Goal: Task Accomplishment & Management: Use online tool/utility

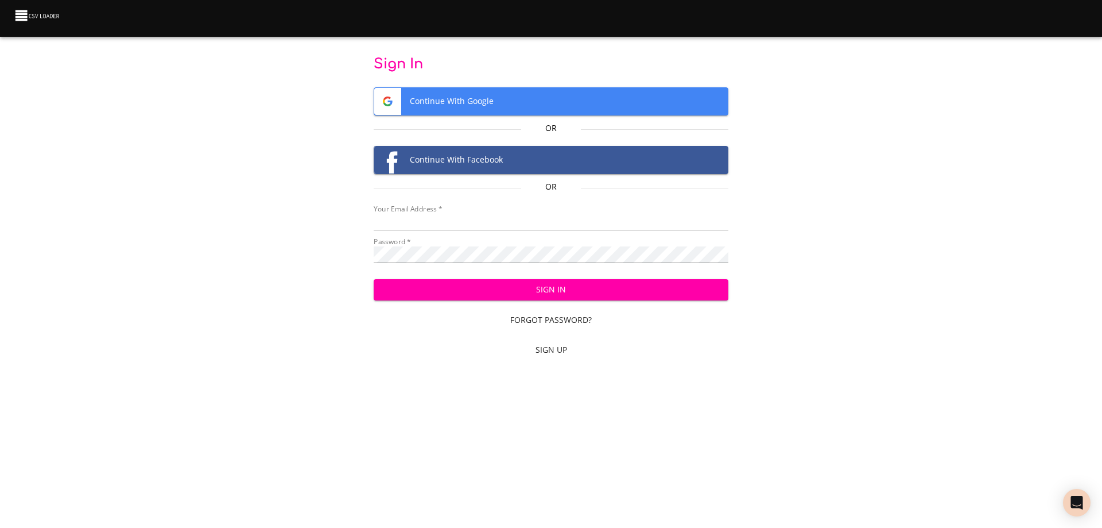
type input "bill@pittmandental.com"
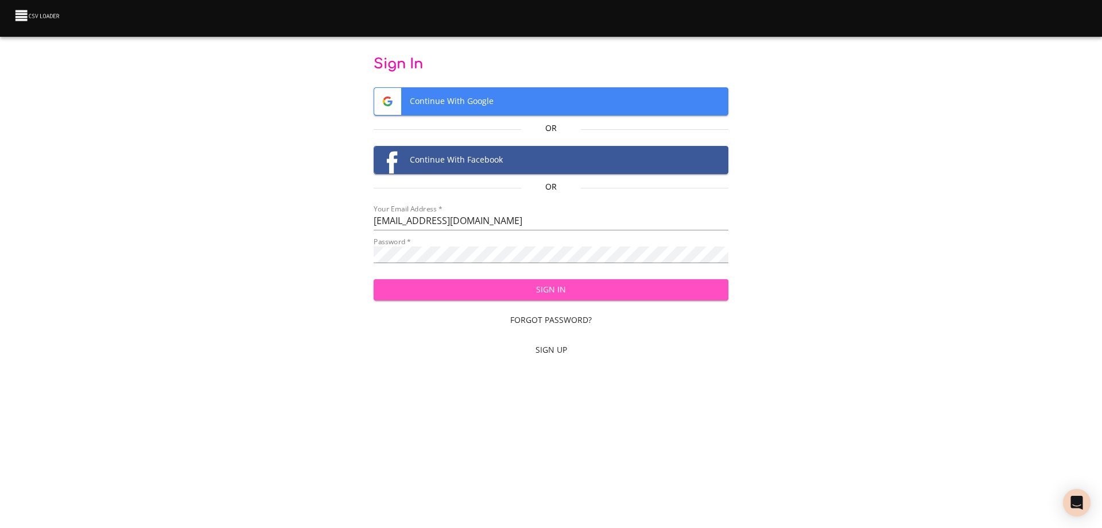
click at [553, 293] on span "Sign In" at bounding box center [551, 289] width 337 height 14
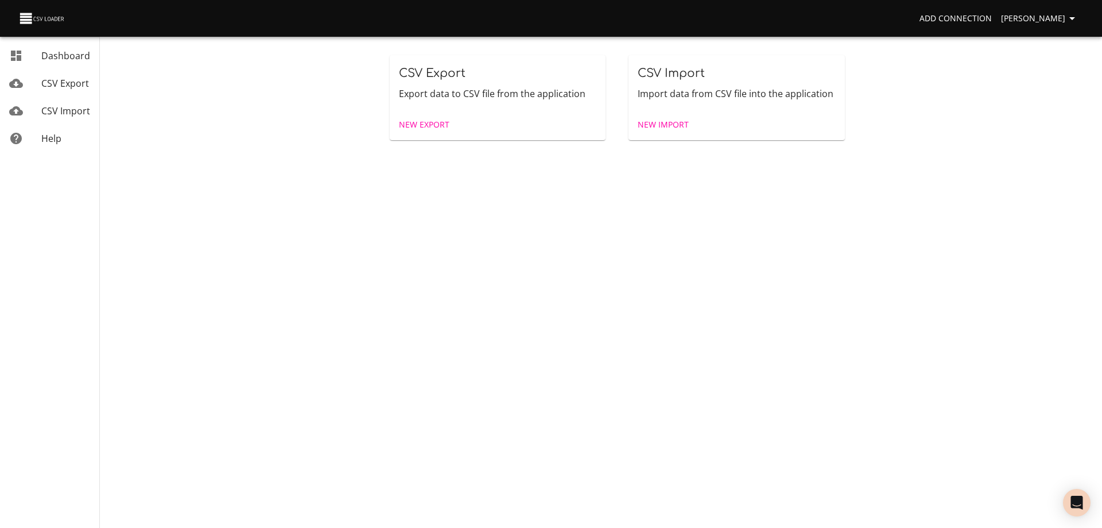
click at [664, 125] on span "New Import" at bounding box center [663, 125] width 51 height 14
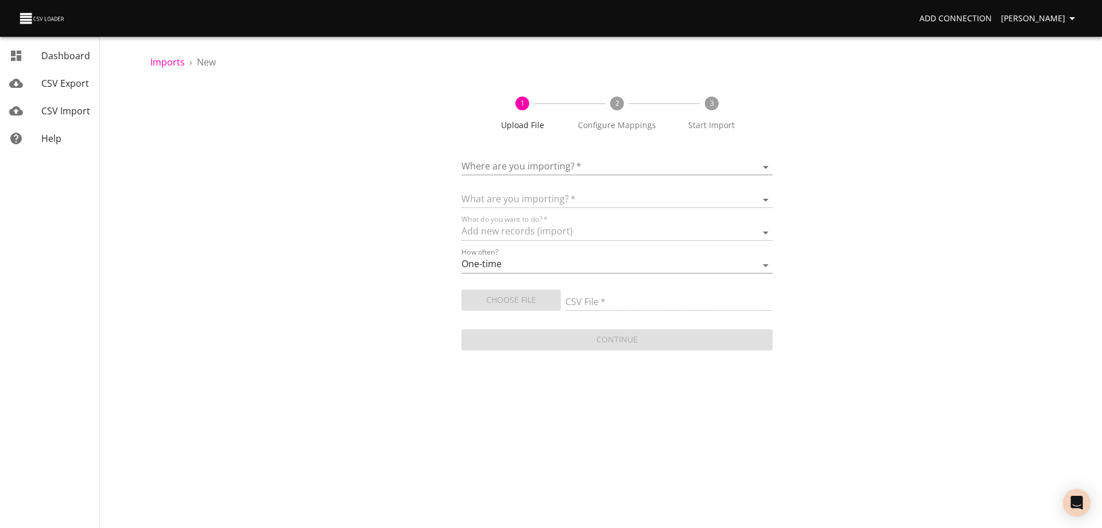
click at [610, 161] on body "Add Connection [PERSON_NAME] Dashboard CSV Export CSV Import Help Imports › New…" at bounding box center [551, 264] width 1102 height 528
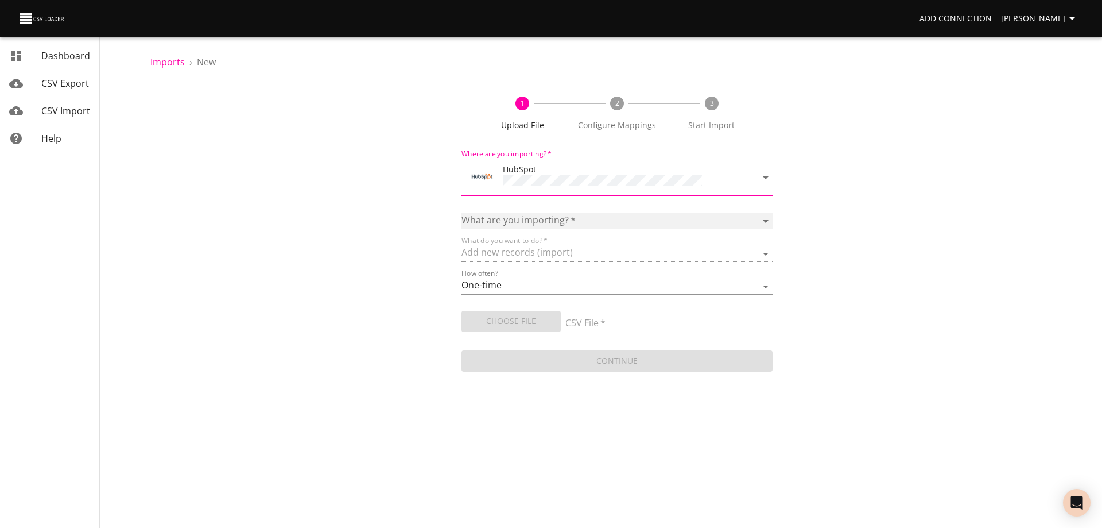
click at [575, 220] on select "Calls Companies Contacts Deals Emails Line items Meetings Notes Products Tasks …" at bounding box center [617, 220] width 311 height 17
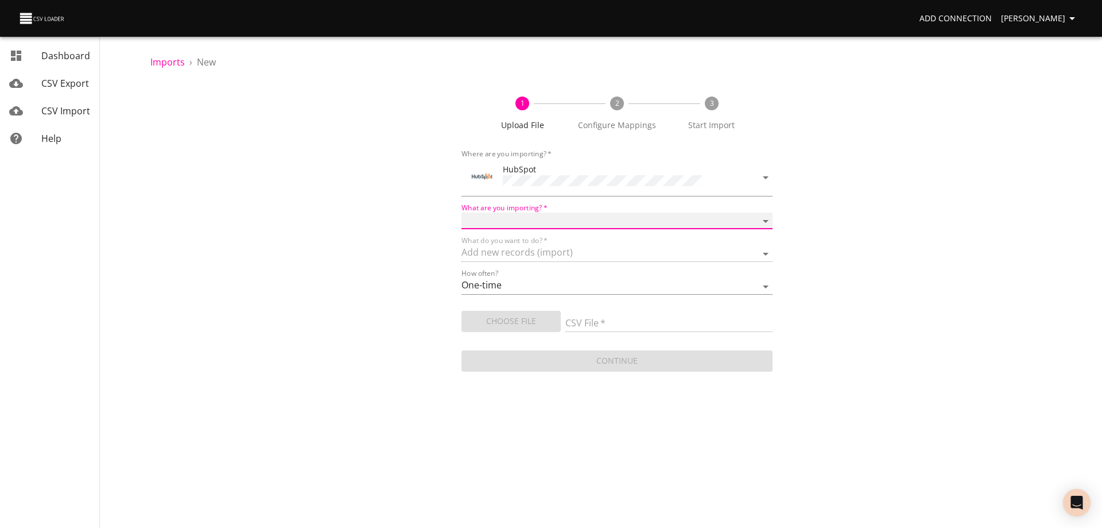
select select "deals"
click at [462, 212] on select "Calls Companies Contacts Deals Emails Line items Meetings Notes Products Tasks …" at bounding box center [617, 220] width 311 height 17
click at [509, 320] on span "Choose File" at bounding box center [511, 321] width 81 height 14
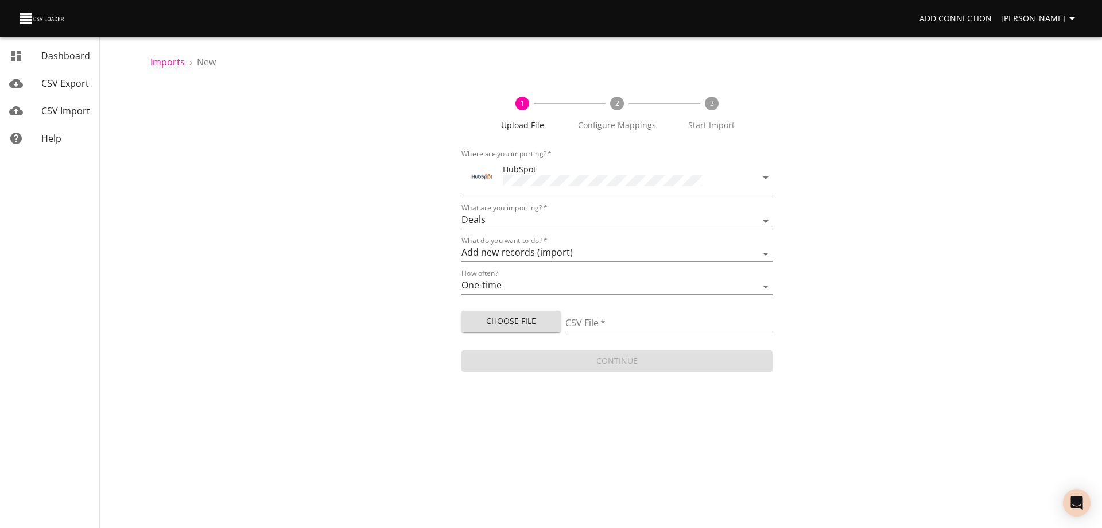
type input "Doctor Daily Sales 10092025.csv"
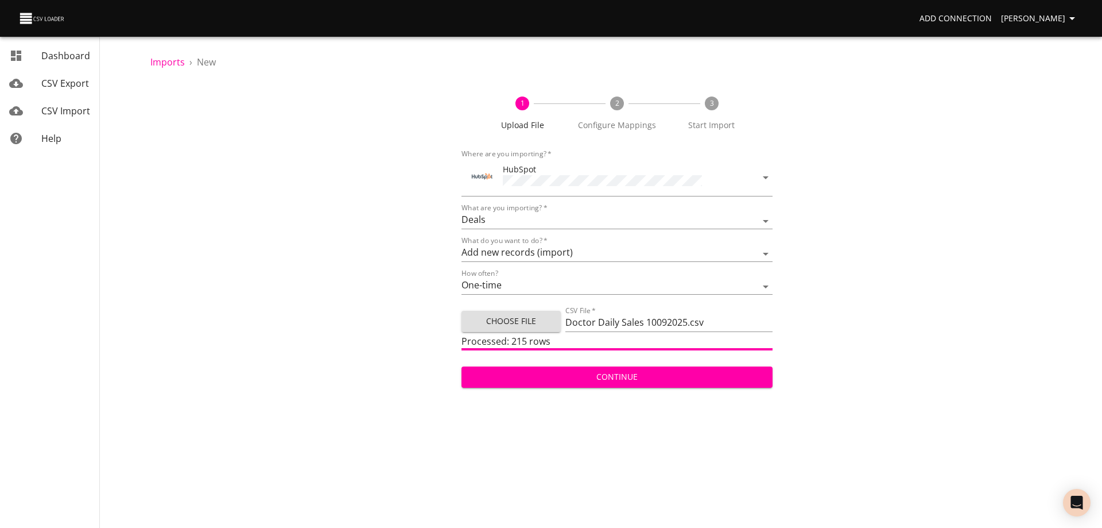
click at [611, 374] on span "Continue" at bounding box center [617, 377] width 293 height 14
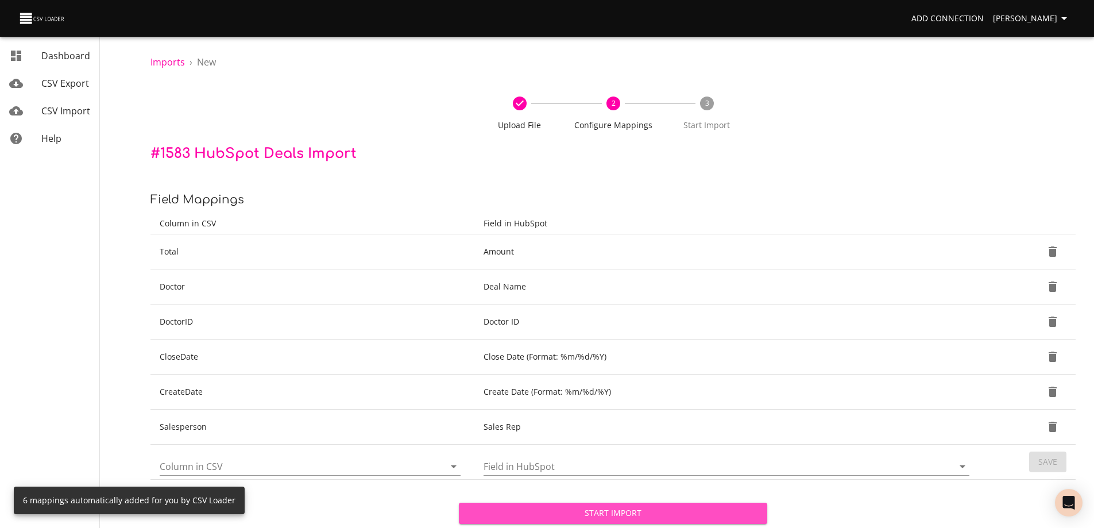
click at [617, 510] on span "Start Import" at bounding box center [613, 513] width 290 height 14
